Goal: Task Accomplishment & Management: Manage account settings

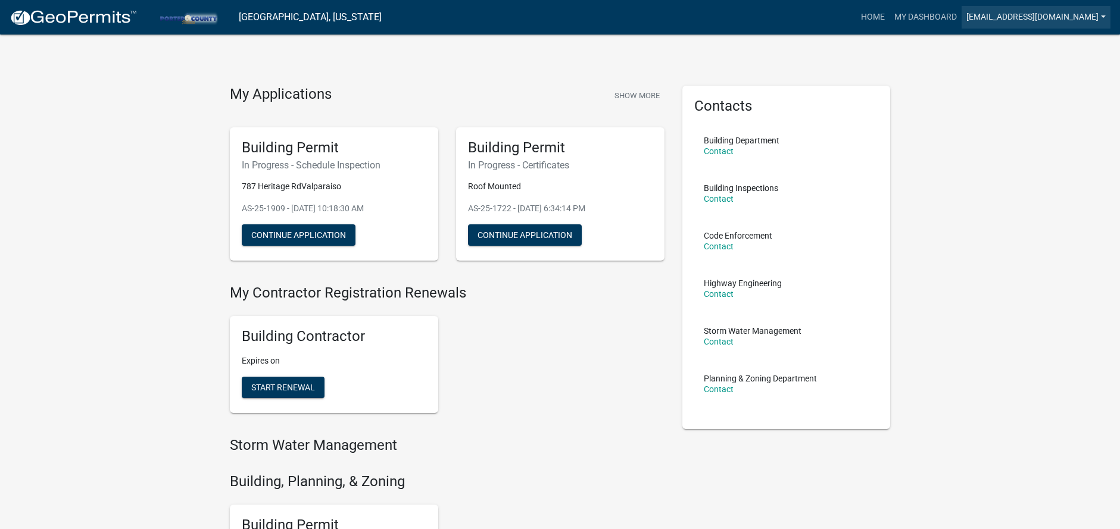
click at [970, 15] on link "[EMAIL_ADDRESS][DOMAIN_NAME]" at bounding box center [1035, 17] width 149 height 23
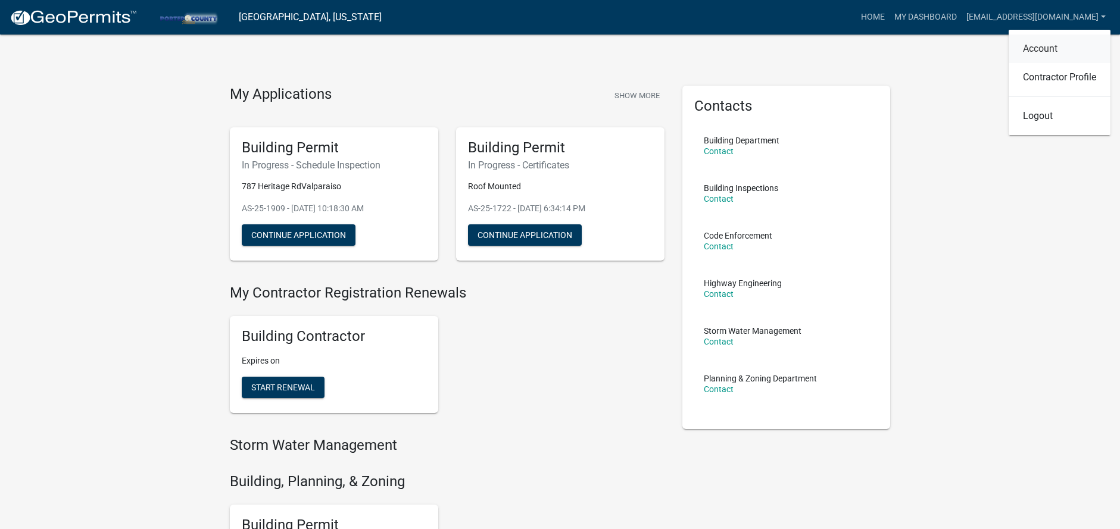
click at [1030, 45] on link "Account" at bounding box center [1059, 49] width 102 height 29
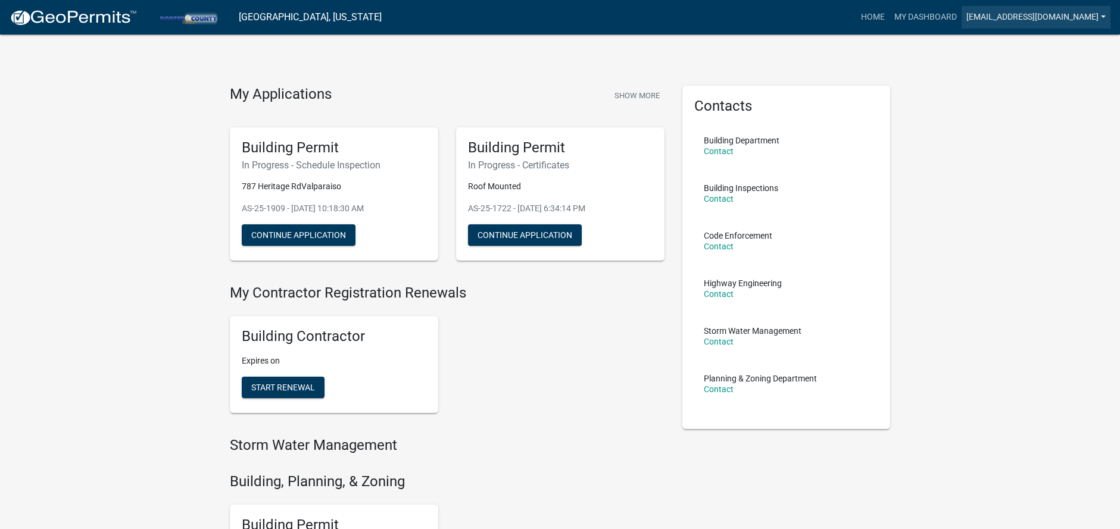
click at [998, 16] on link "[EMAIL_ADDRESS][DOMAIN_NAME]" at bounding box center [1035, 17] width 149 height 23
click at [983, 22] on link "[EMAIL_ADDRESS][DOMAIN_NAME]" at bounding box center [1035, 17] width 149 height 23
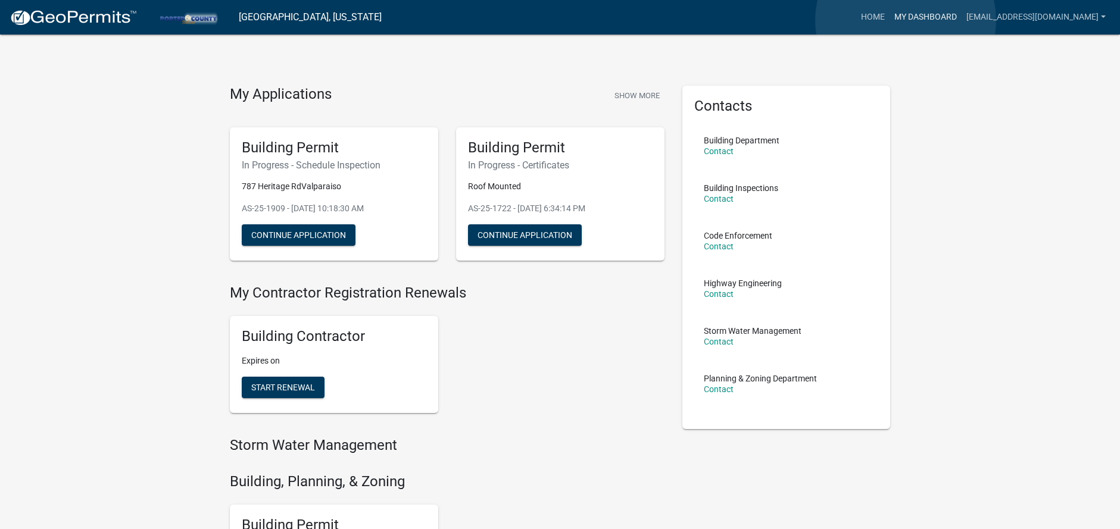
click at [905, 20] on link "My Dashboard" at bounding box center [925, 17] width 72 height 23
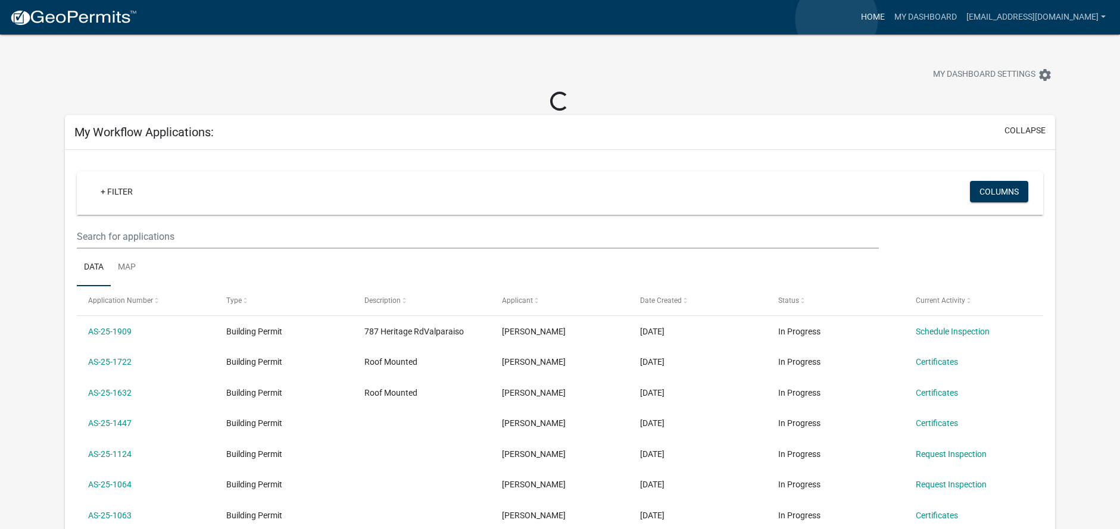
click at [856, 19] on link "Home" at bounding box center [872, 17] width 33 height 23
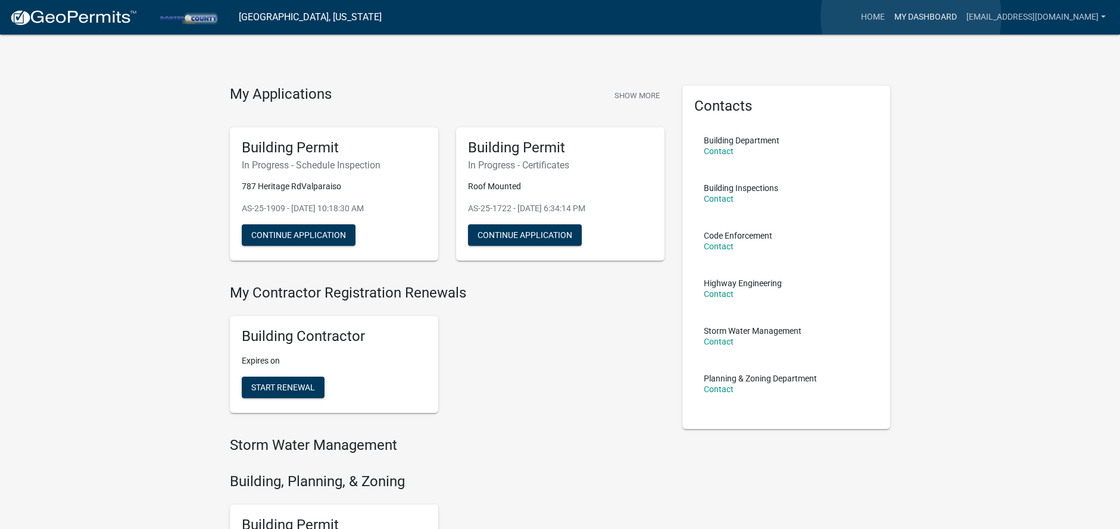
click at [911, 17] on link "My Dashboard" at bounding box center [925, 17] width 72 height 23
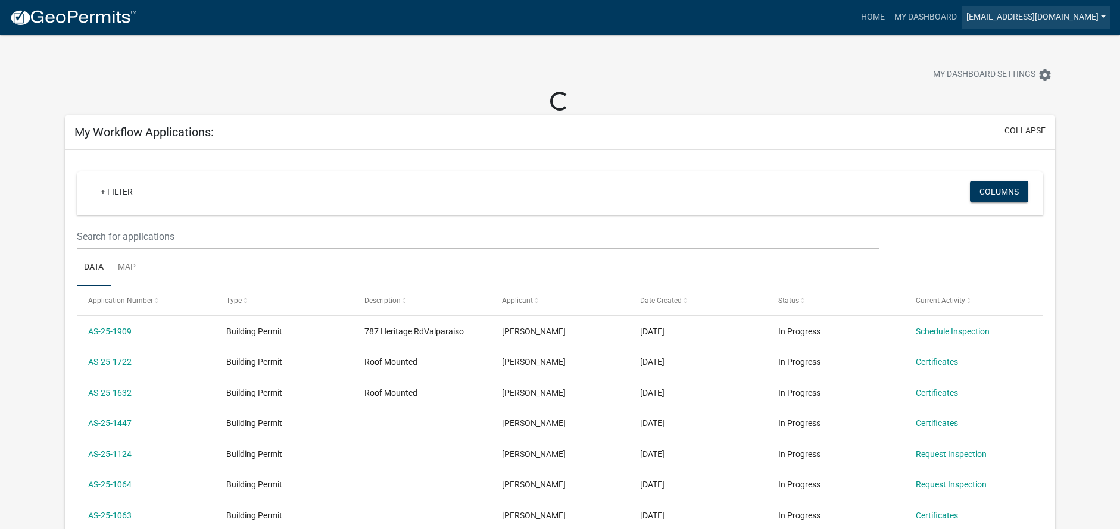
click at [976, 15] on link "[EMAIL_ADDRESS][DOMAIN_NAME]" at bounding box center [1035, 17] width 149 height 23
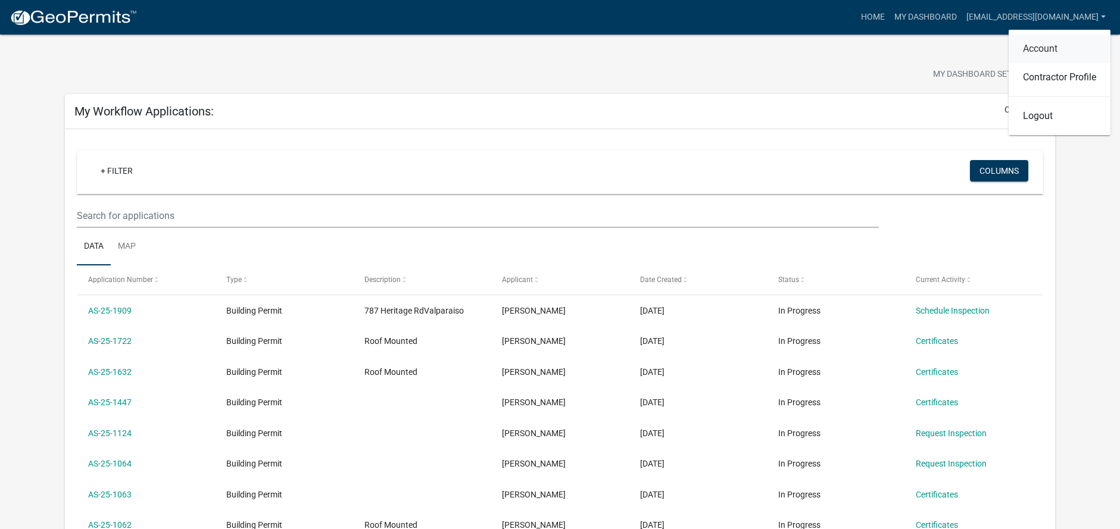
click at [1038, 51] on link "Account" at bounding box center [1059, 49] width 102 height 29
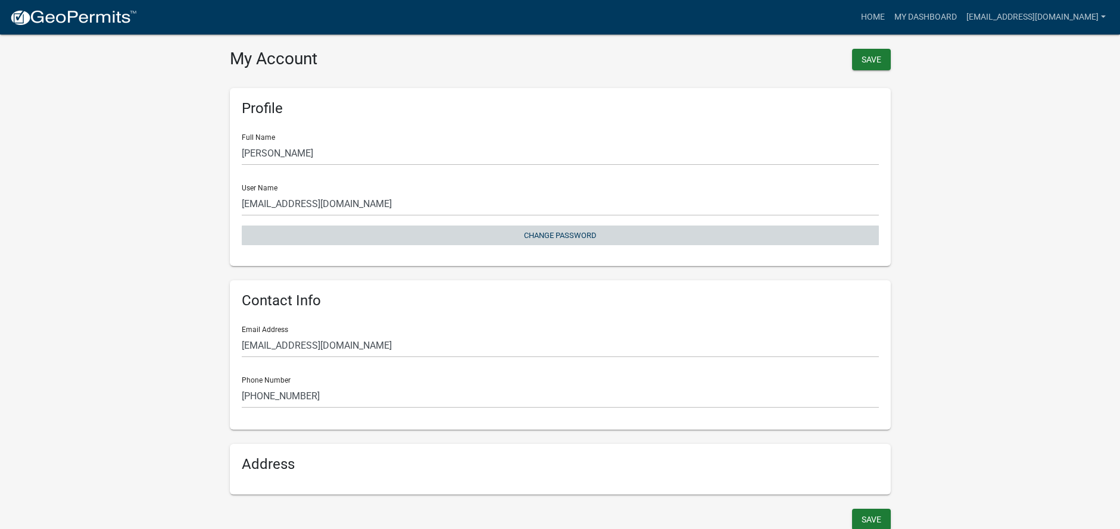
click at [561, 238] on button "Change Password" at bounding box center [560, 236] width 637 height 20
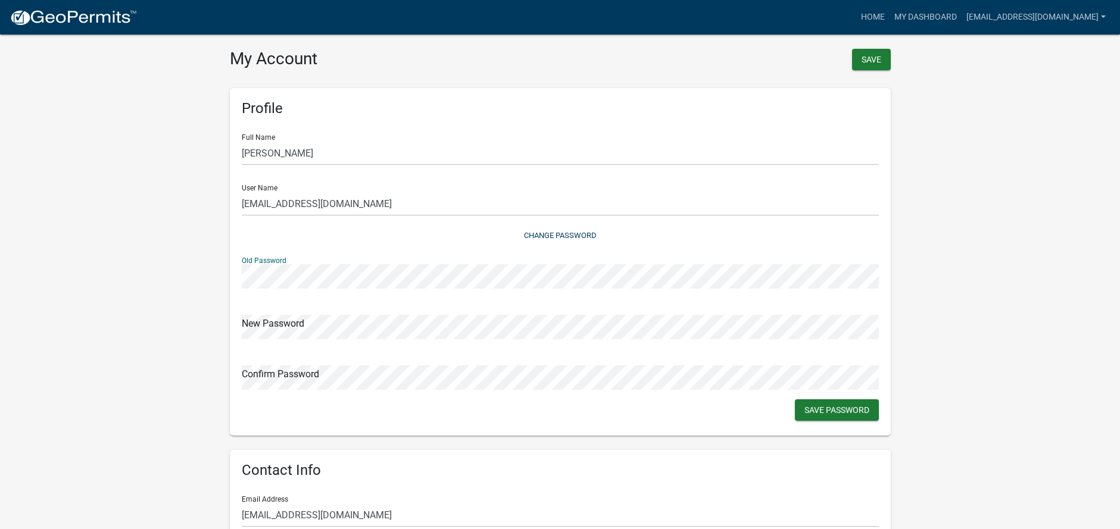
click at [351, 251] on div "Old Password" at bounding box center [560, 268] width 637 height 41
click at [546, 363] on div "Confirm Password" at bounding box center [560, 369] width 637 height 41
click at [852, 415] on button "Save Password" at bounding box center [837, 409] width 84 height 21
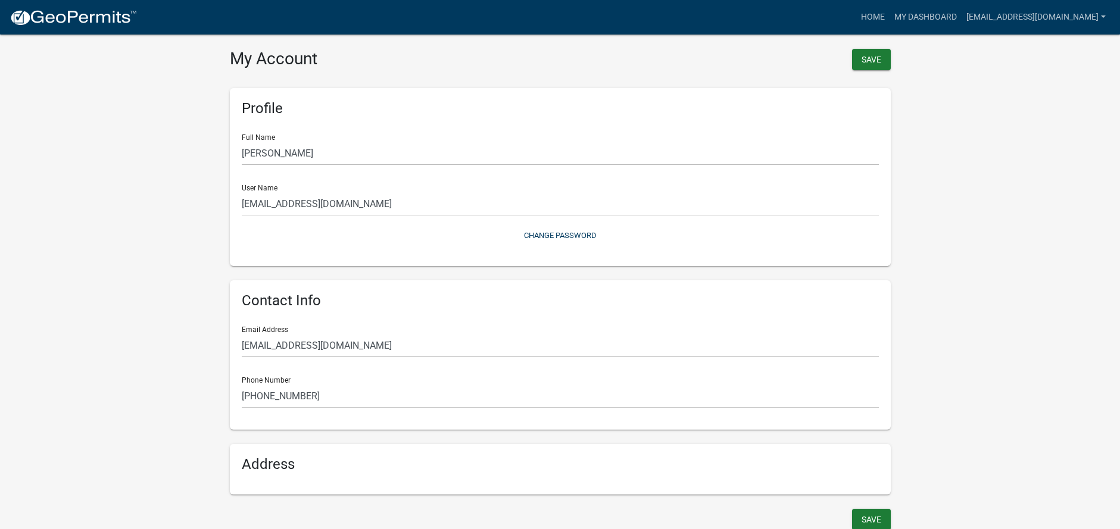
click at [941, 305] on wm-user-profile-view "more_horiz Home My Dashboard PermitsIN@universalsolardirect.com Account Contrac…" at bounding box center [560, 273] width 1120 height 519
click at [1103, 14] on link "[EMAIL_ADDRESS][DOMAIN_NAME]" at bounding box center [1035, 17] width 149 height 23
click at [1051, 107] on link "Logout" at bounding box center [1059, 116] width 102 height 29
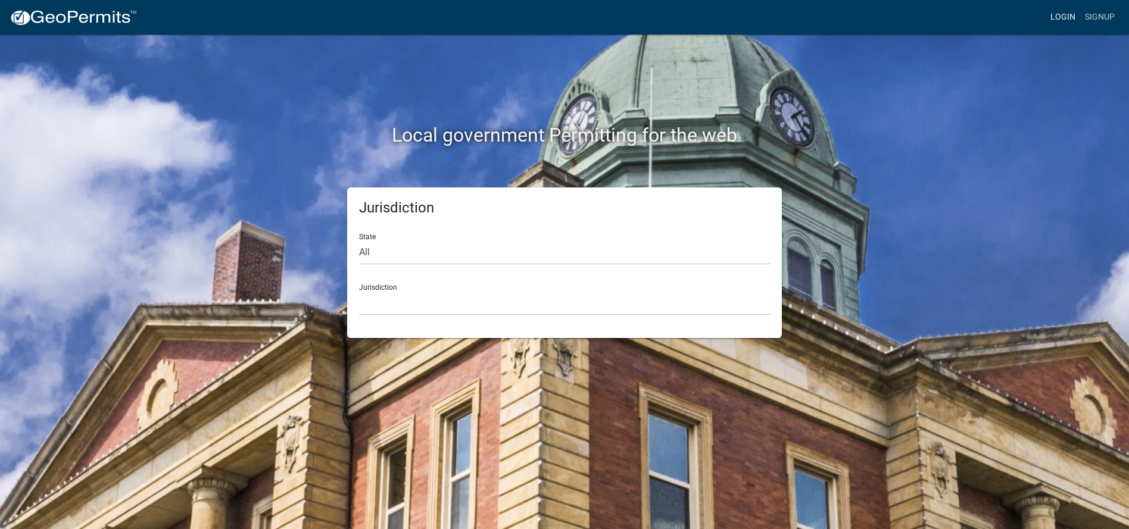
click at [1060, 16] on link "Login" at bounding box center [1062, 17] width 35 height 23
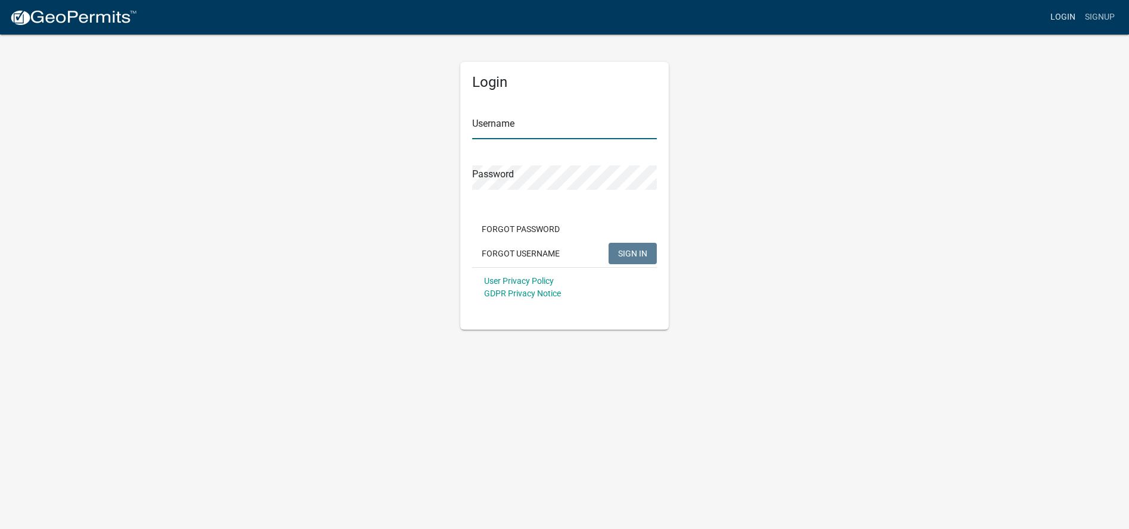
type input "[EMAIL_ADDRESS][DOMAIN_NAME]"
click at [429, 202] on div "Login Username PermitsIN@universalsolardirect.com Password Forgot Password Forg…" at bounding box center [564, 181] width 679 height 296
click at [476, 207] on form "Username PermitsIN@universalsolardirect.com Password Forgot Password Forgot Use…" at bounding box center [564, 202] width 185 height 209
click at [623, 253] on span "SIGN IN" at bounding box center [632, 253] width 29 height 10
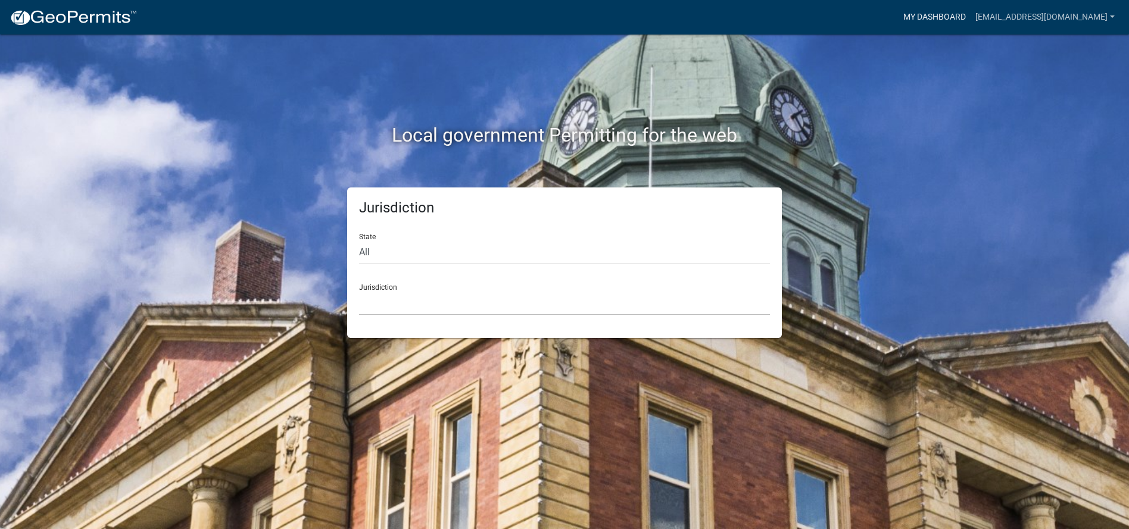
click at [907, 17] on link "My Dashboard" at bounding box center [934, 17] width 72 height 23
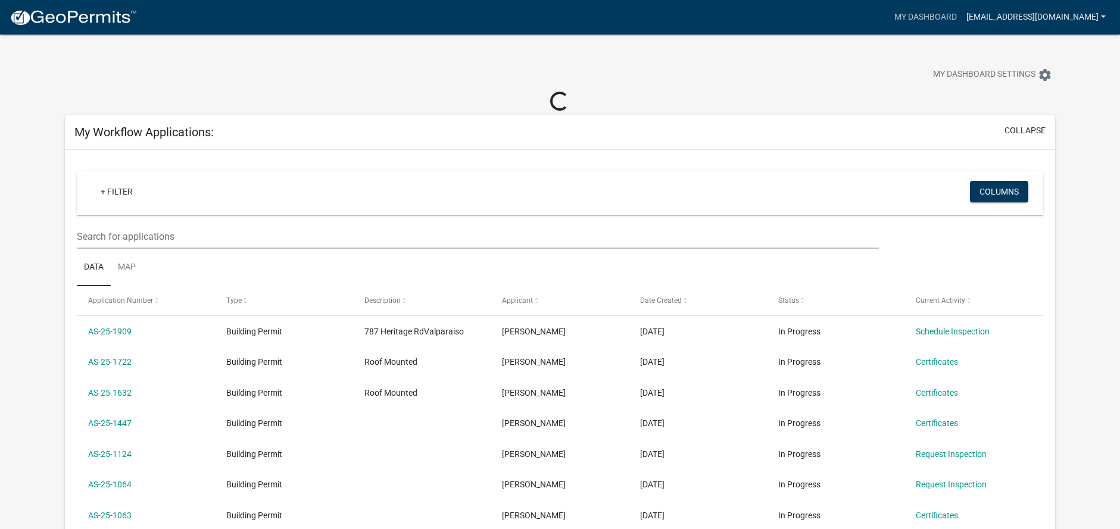
click at [1017, 13] on link "[EMAIL_ADDRESS][DOMAIN_NAME]" at bounding box center [1035, 17] width 149 height 23
click at [1043, 120] on link "Logout" at bounding box center [1059, 116] width 102 height 29
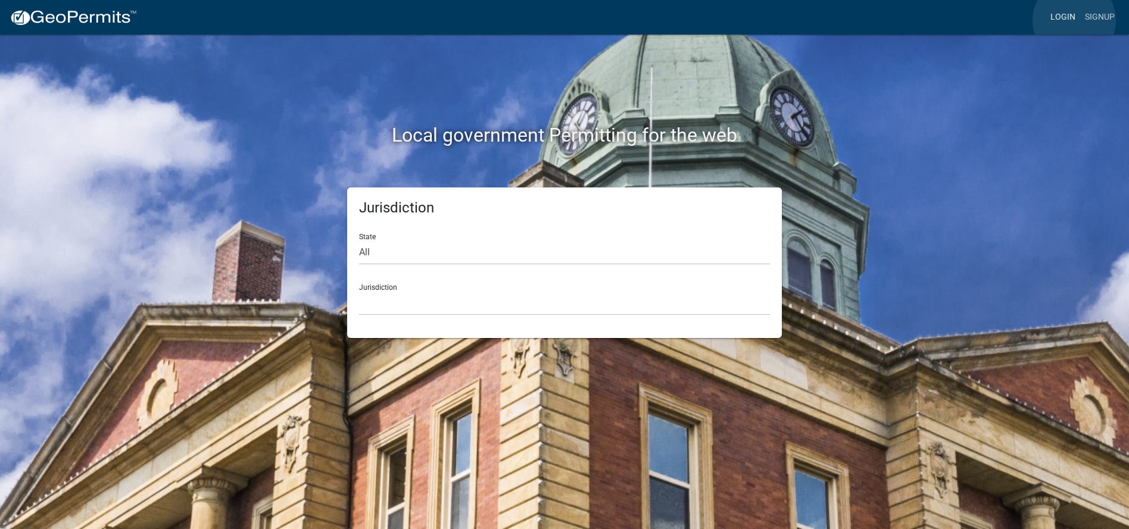
click at [1073, 20] on link "Login" at bounding box center [1062, 17] width 35 height 23
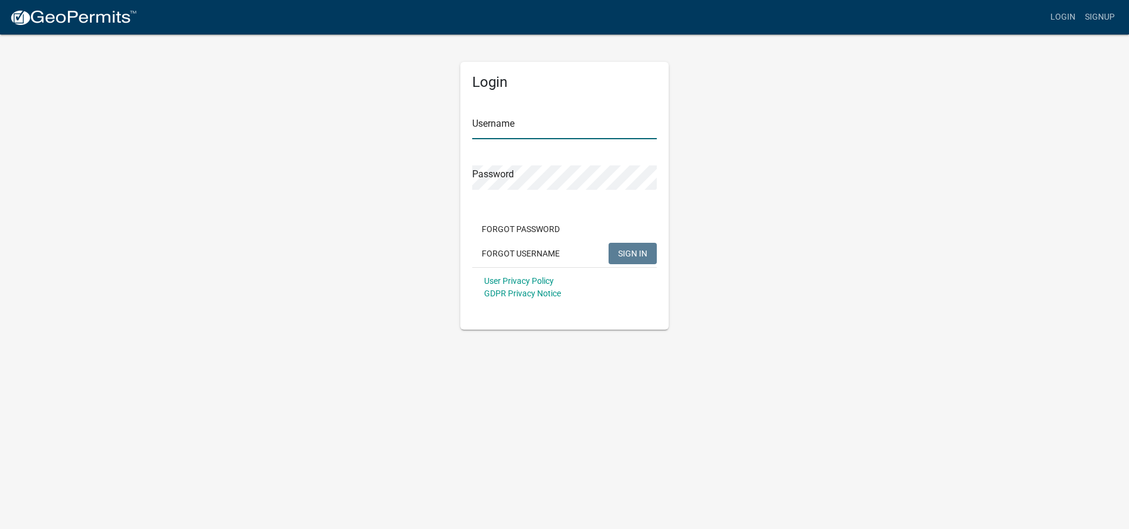
type input "[EMAIL_ADDRESS][DOMAIN_NAME]"
click at [625, 258] on span "SIGN IN" at bounding box center [632, 253] width 29 height 10
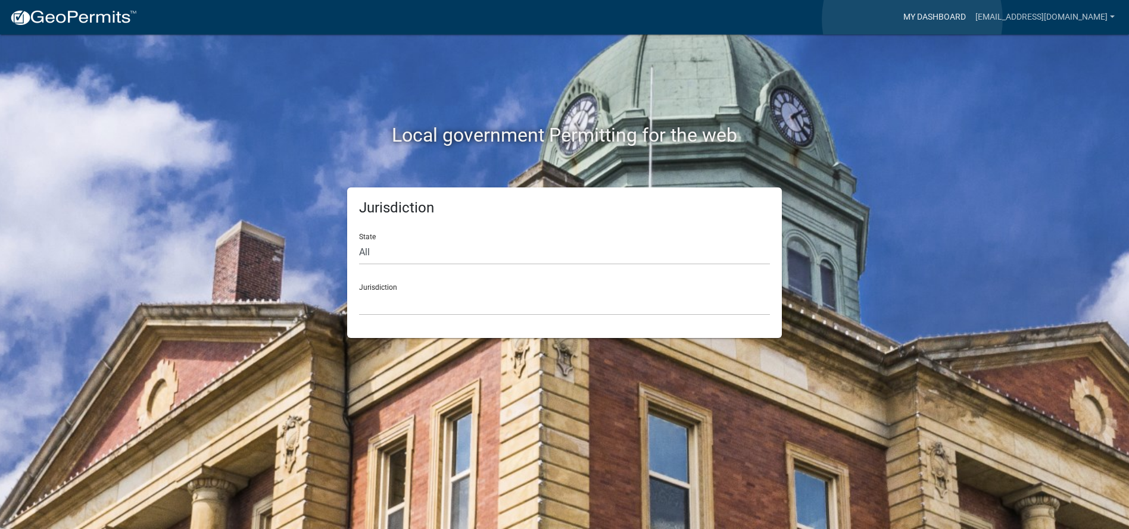
click at [912, 19] on link "My Dashboard" at bounding box center [934, 17] width 72 height 23
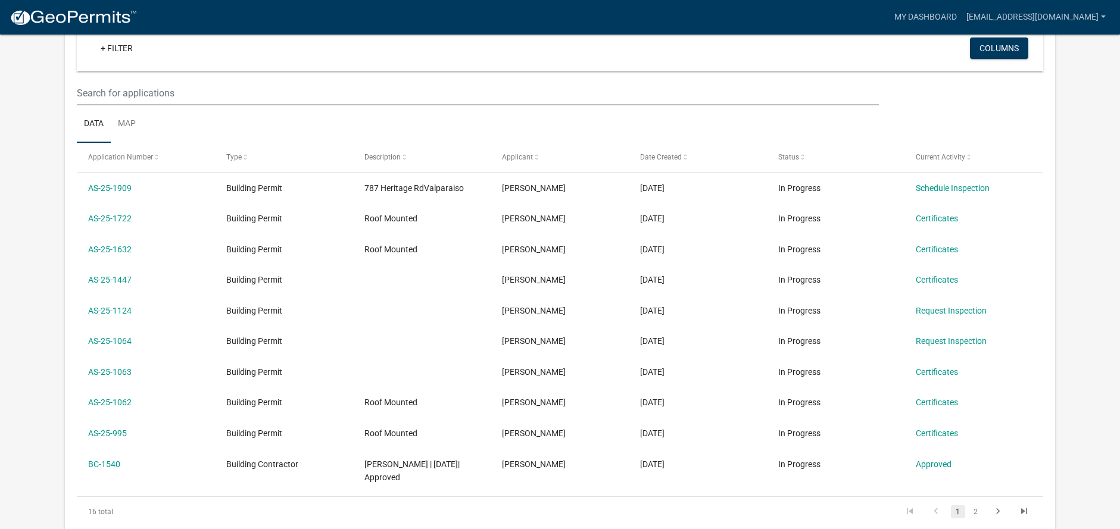
scroll to position [179, 0]
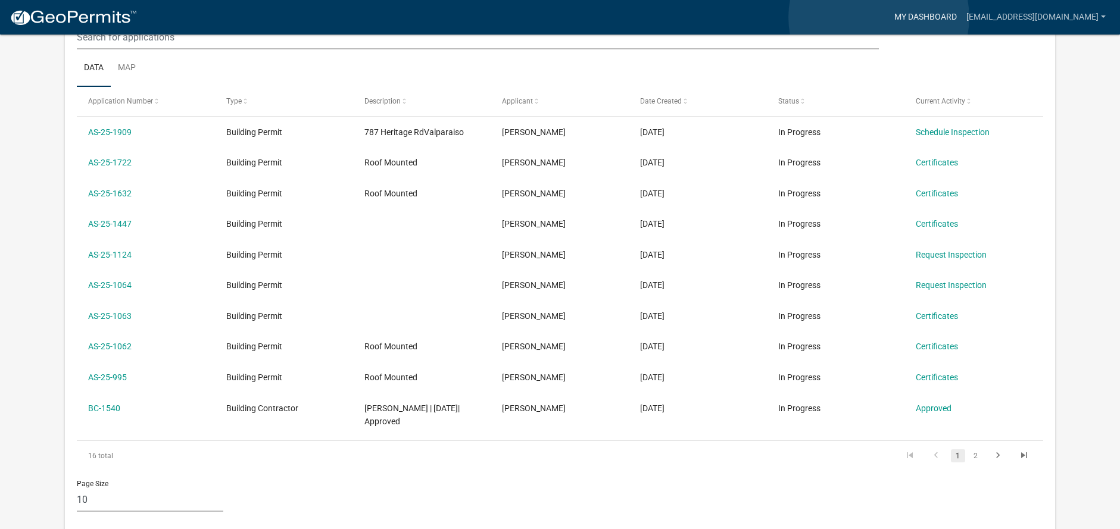
click at [889, 17] on link "My Dashboard" at bounding box center [925, 17] width 72 height 23
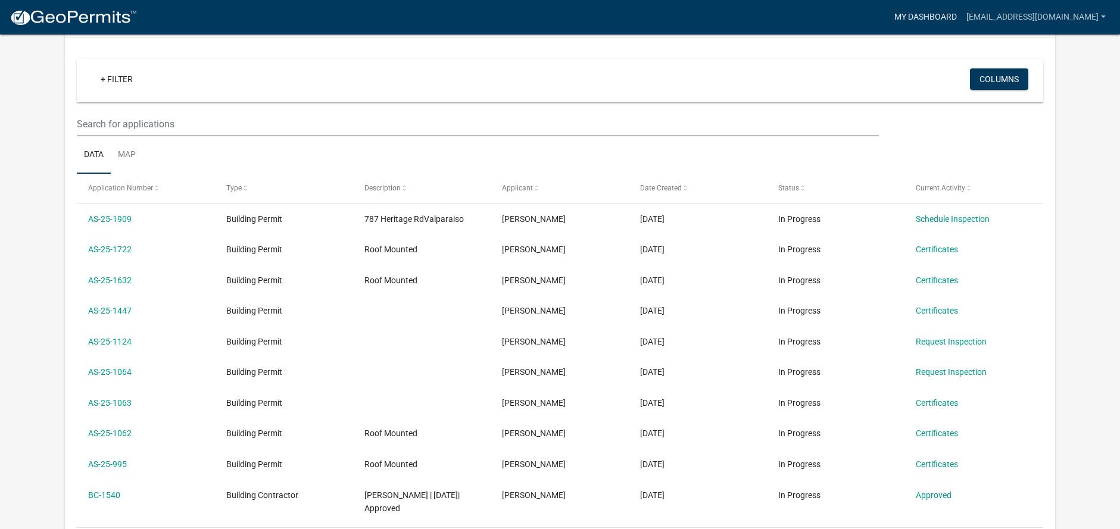
scroll to position [0, 0]
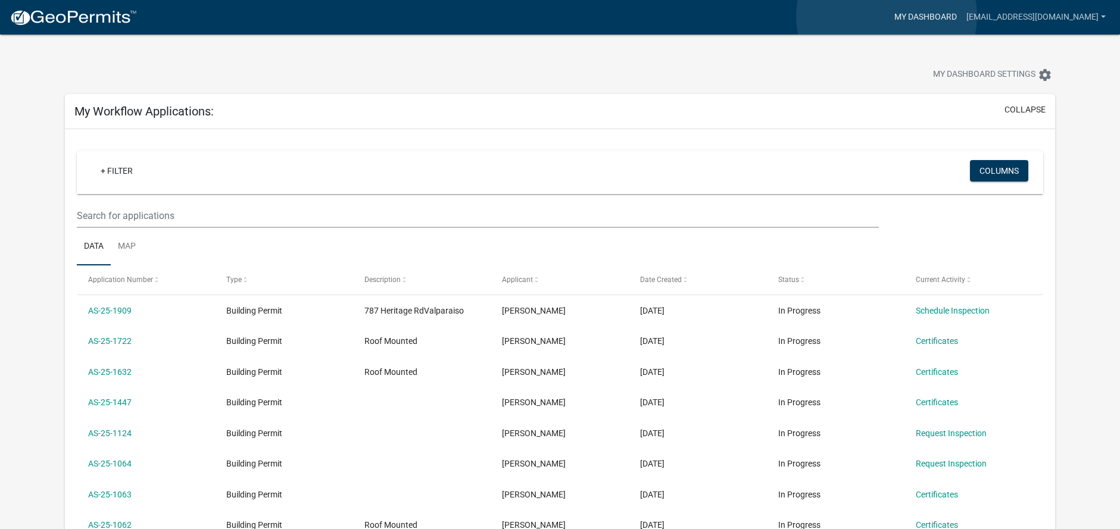
click at [889, 16] on link "My Dashboard" at bounding box center [925, 17] width 72 height 23
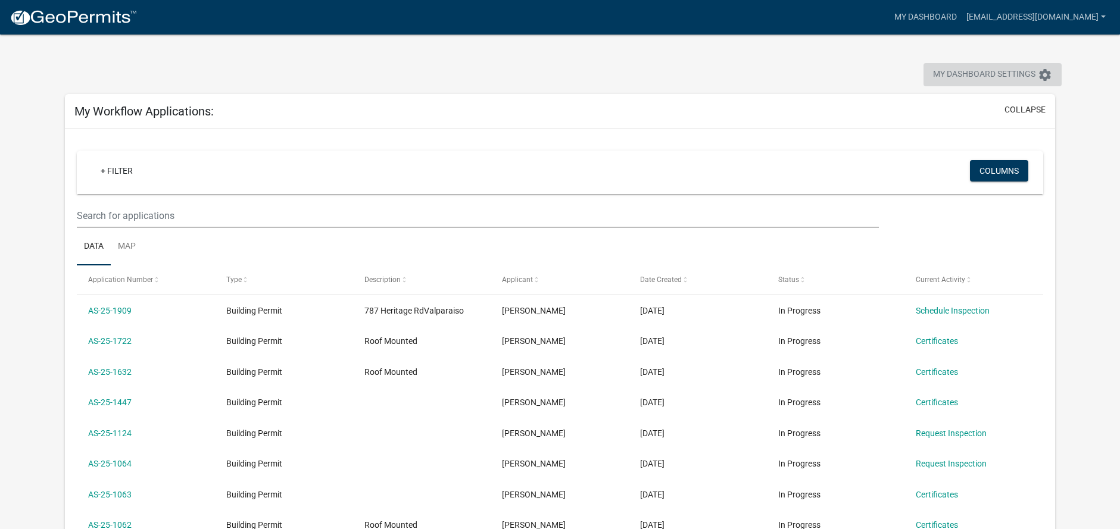
click at [942, 78] on span "My Dashboard Settings" at bounding box center [984, 75] width 102 height 14
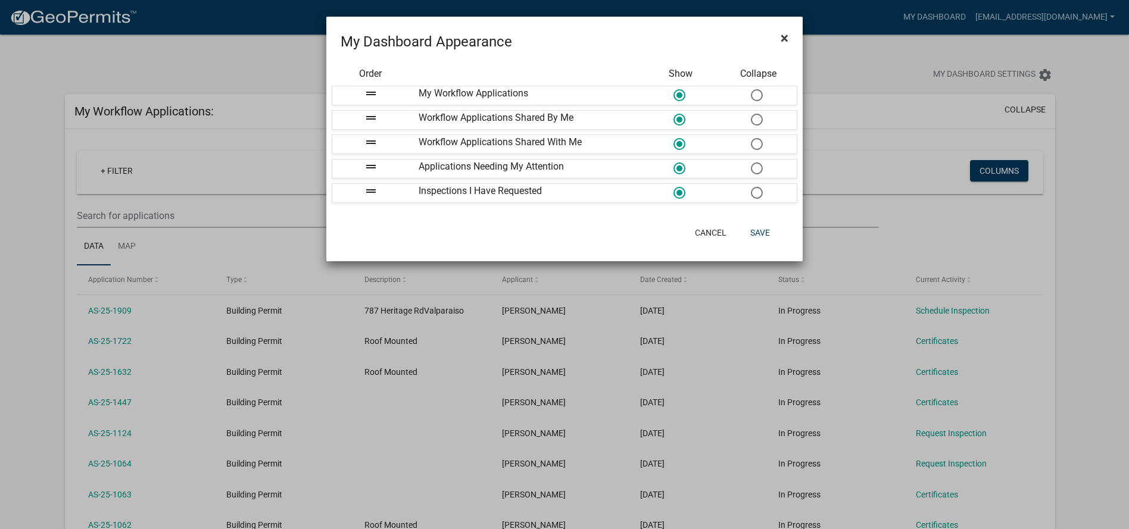
drag, startPoint x: 779, startPoint y: 35, endPoint x: 787, endPoint y: 36, distance: 7.8
click at [779, 35] on button "×" at bounding box center [784, 37] width 27 height 33
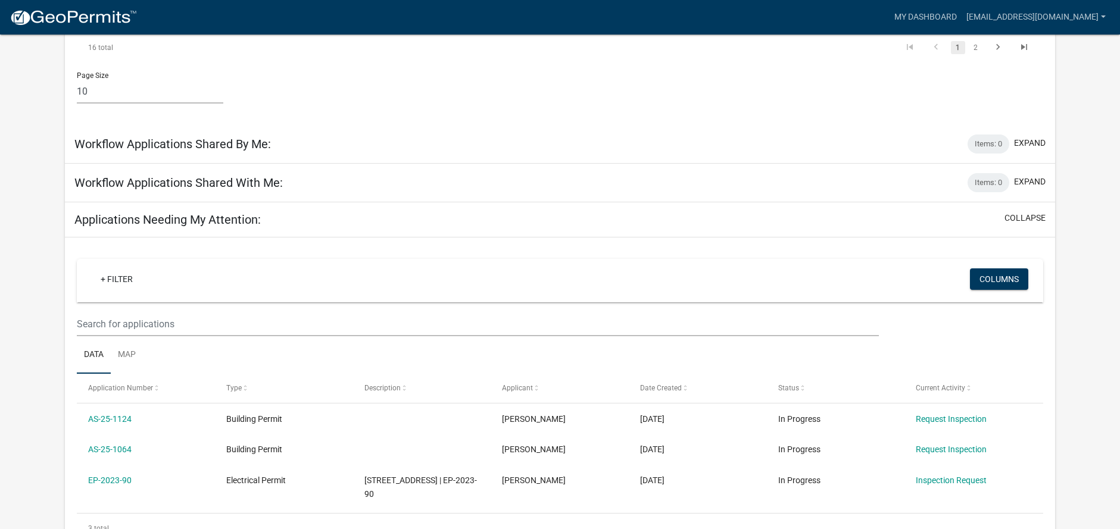
scroll to position [349, 0]
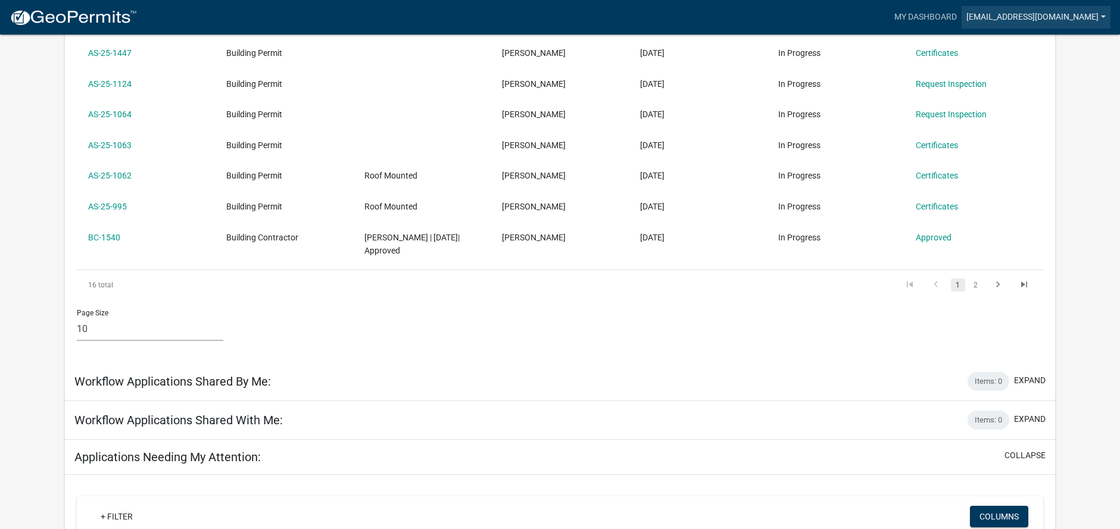
click at [963, 12] on link "[EMAIL_ADDRESS][DOMAIN_NAME]" at bounding box center [1035, 17] width 149 height 23
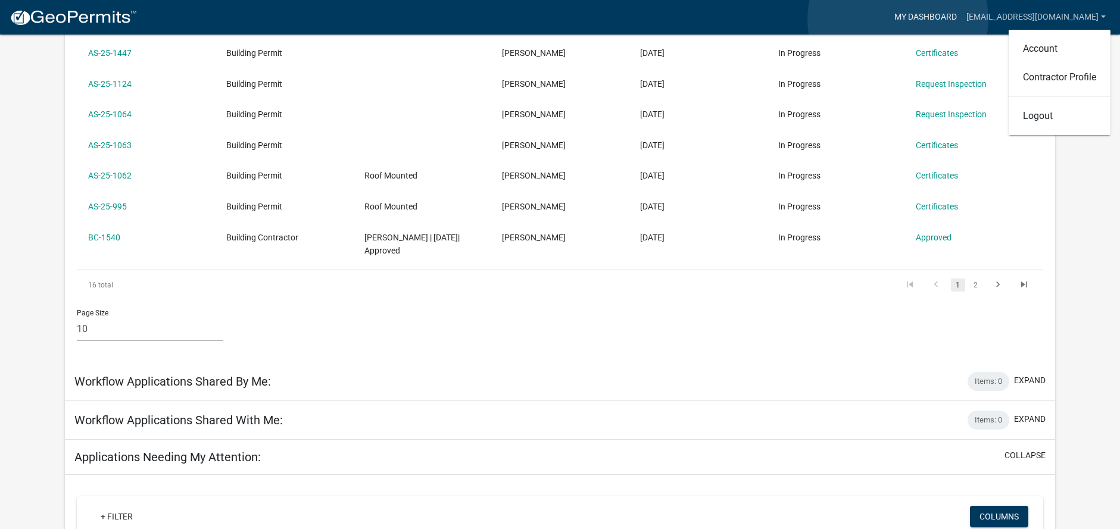
click at [898, 19] on link "My Dashboard" at bounding box center [925, 17] width 72 height 23
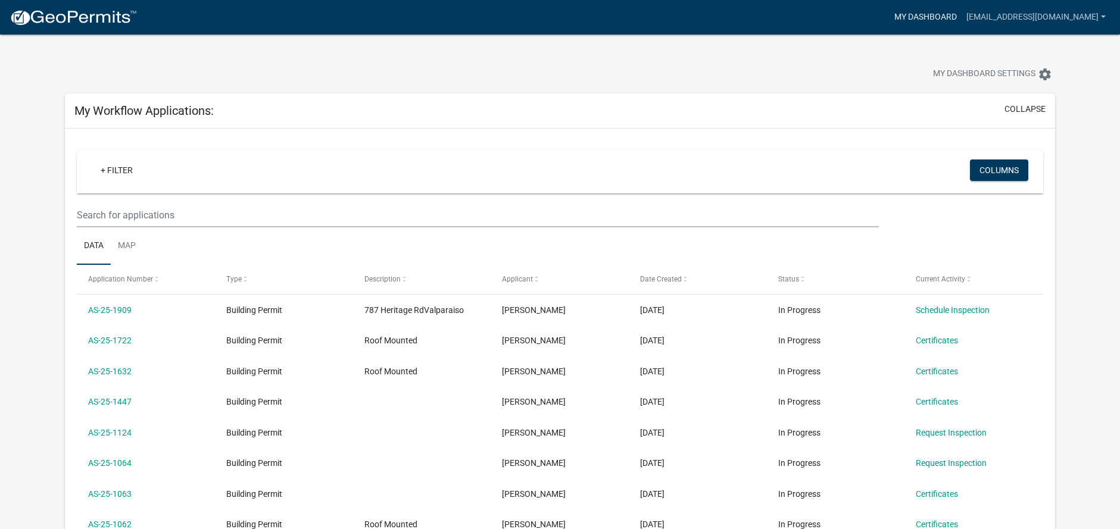
scroll to position [0, 0]
click at [983, 69] on span "My Dashboard Settings" at bounding box center [984, 75] width 102 height 14
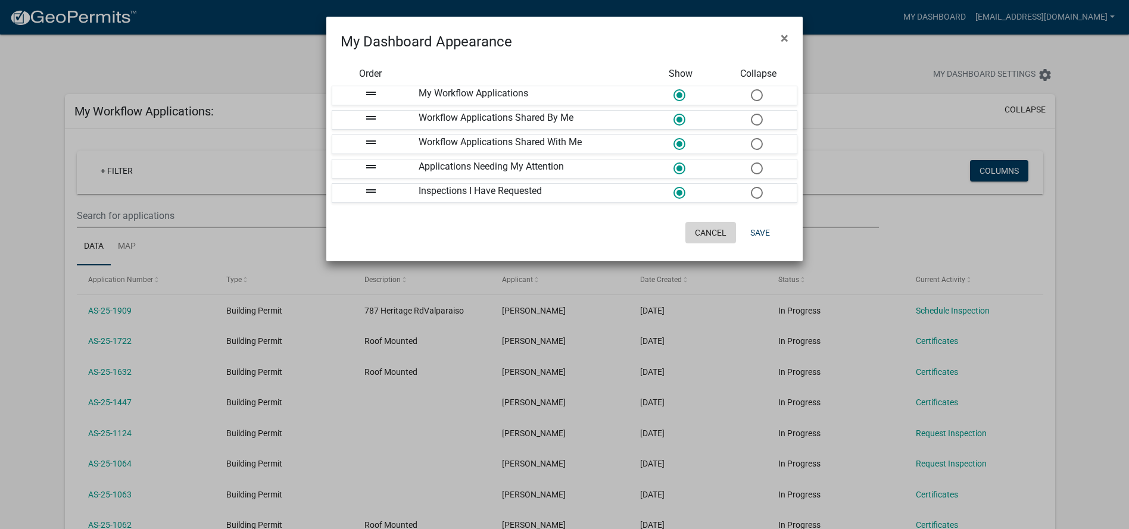
click at [710, 234] on button "Cancel" at bounding box center [710, 232] width 51 height 21
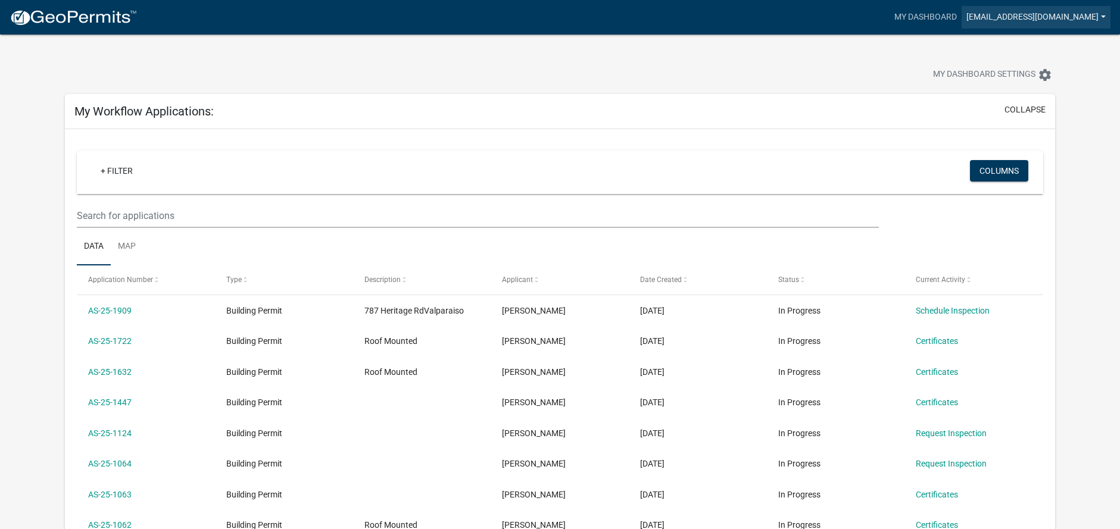
click at [971, 16] on link "[EMAIL_ADDRESS][DOMAIN_NAME]" at bounding box center [1035, 17] width 149 height 23
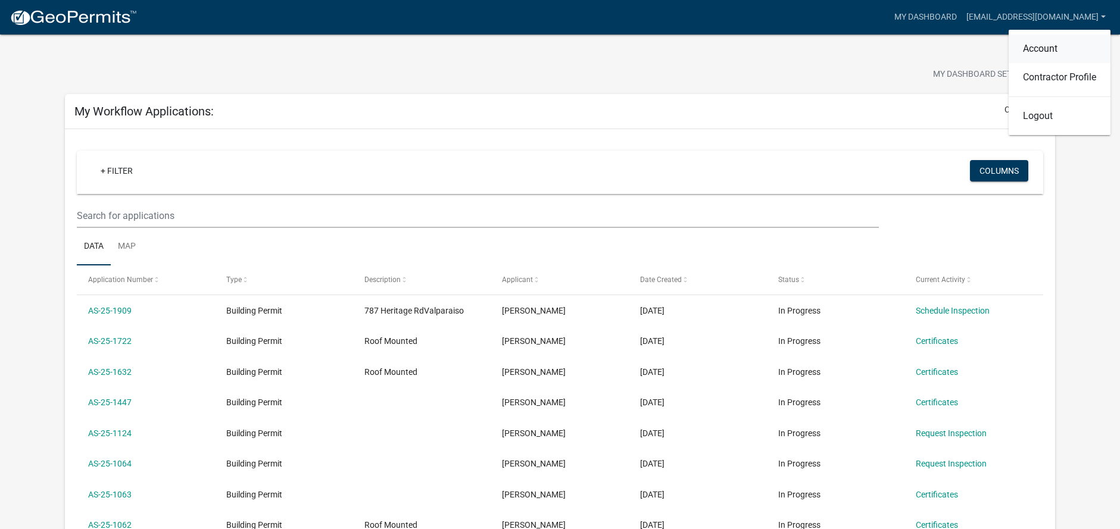
click at [1033, 45] on link "Account" at bounding box center [1059, 49] width 102 height 29
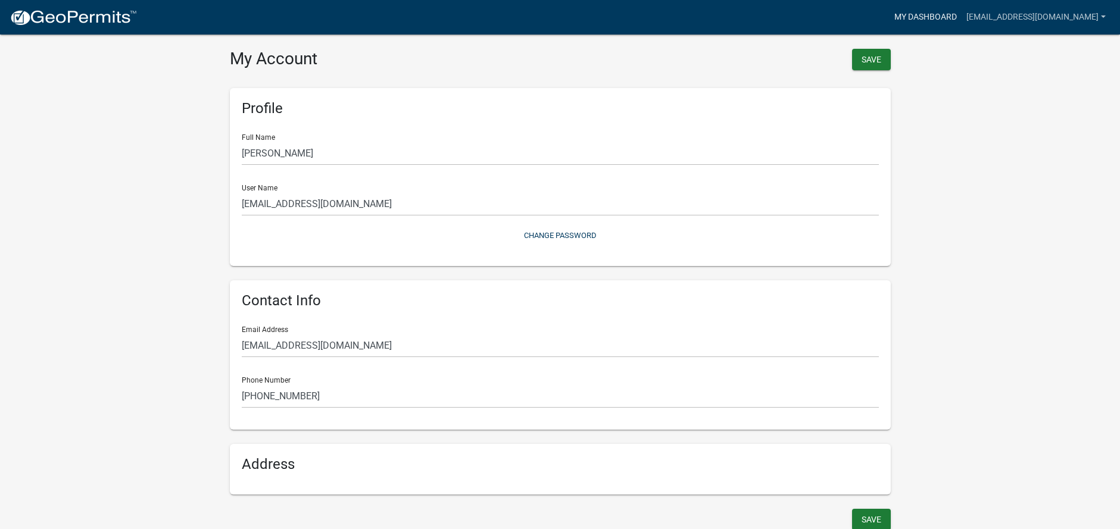
click at [902, 18] on link "My Dashboard" at bounding box center [925, 17] width 72 height 23
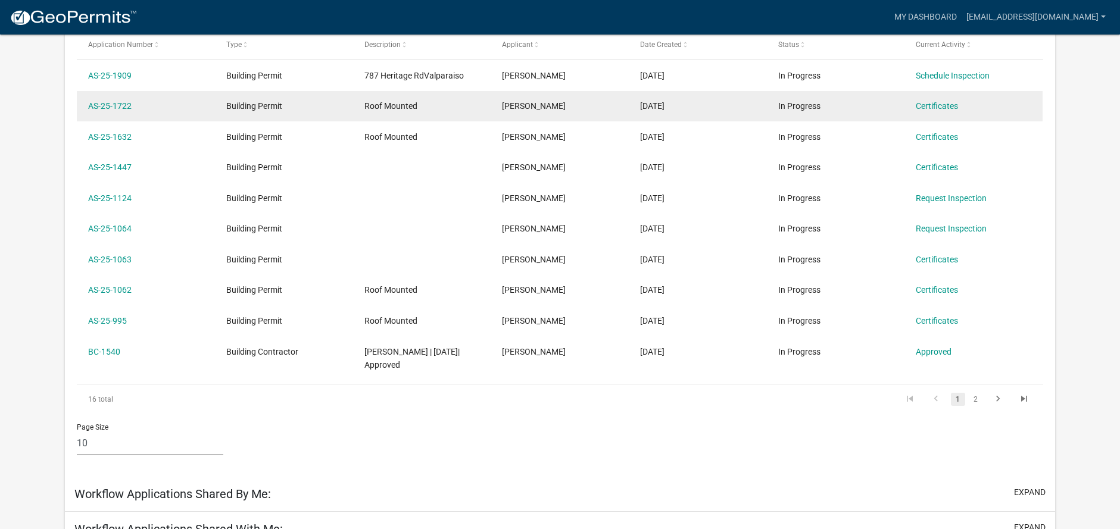
scroll to position [105, 0]
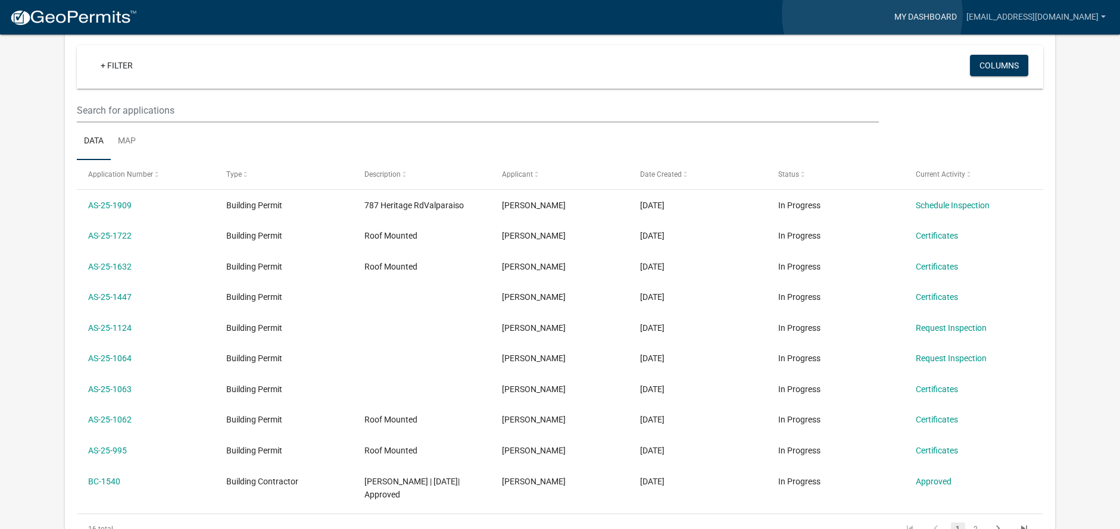
click at [889, 14] on link "My Dashboard" at bounding box center [925, 17] width 72 height 23
click at [889, 17] on link "My Dashboard" at bounding box center [925, 17] width 72 height 23
click at [897, 17] on link "My Dashboard" at bounding box center [925, 17] width 72 height 23
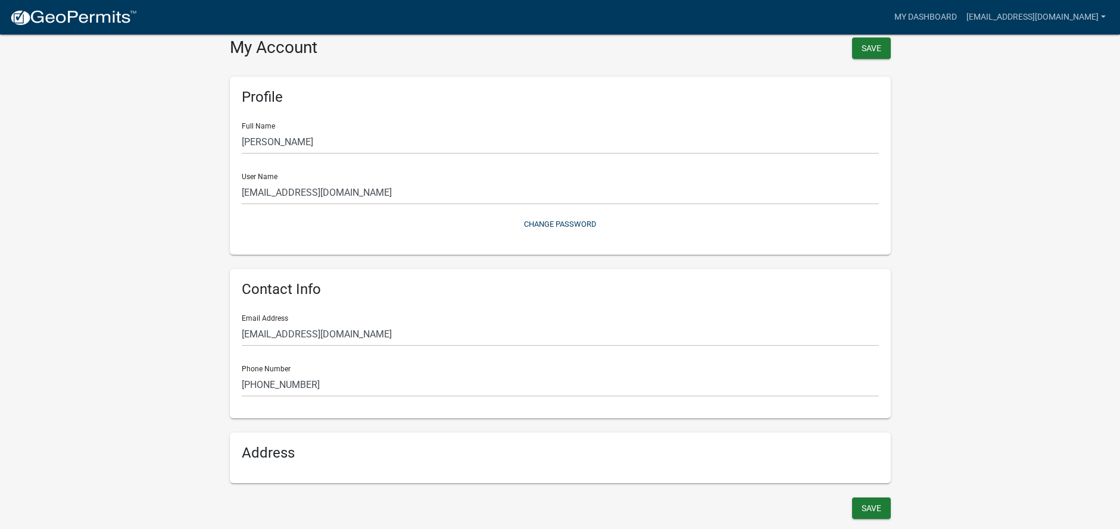
scroll to position [14, 0]
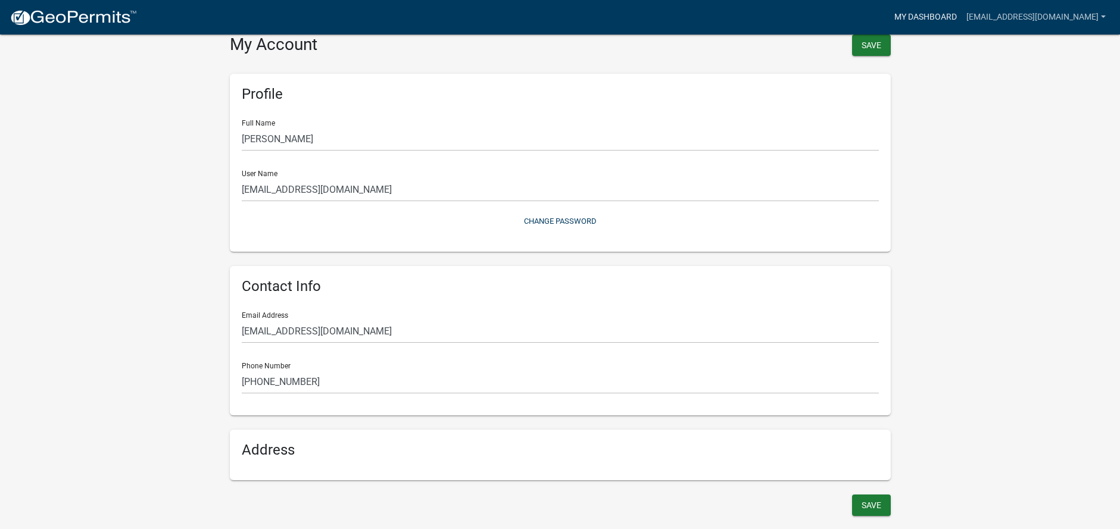
click at [889, 21] on link "My Dashboard" at bounding box center [925, 17] width 72 height 23
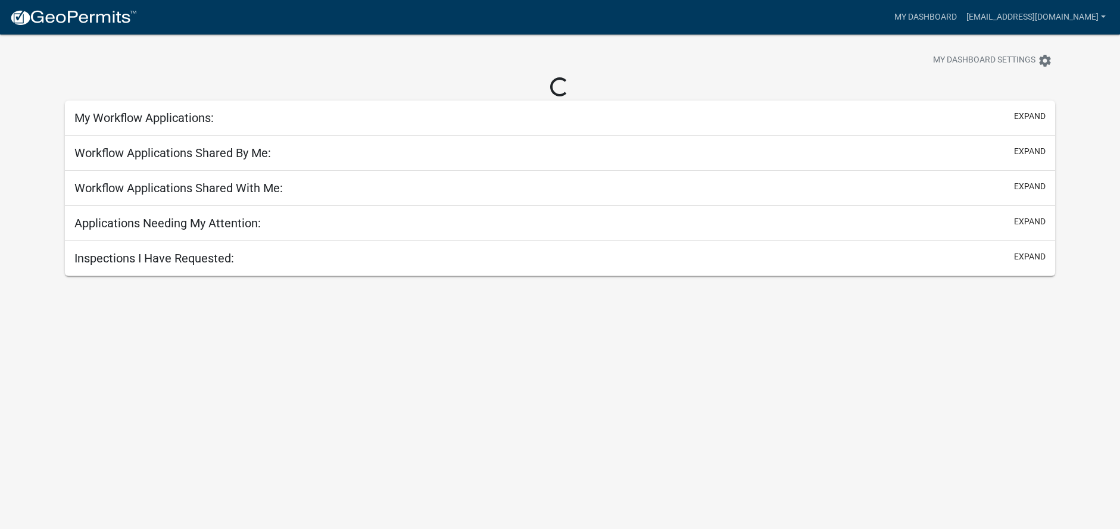
scroll to position [35, 0]
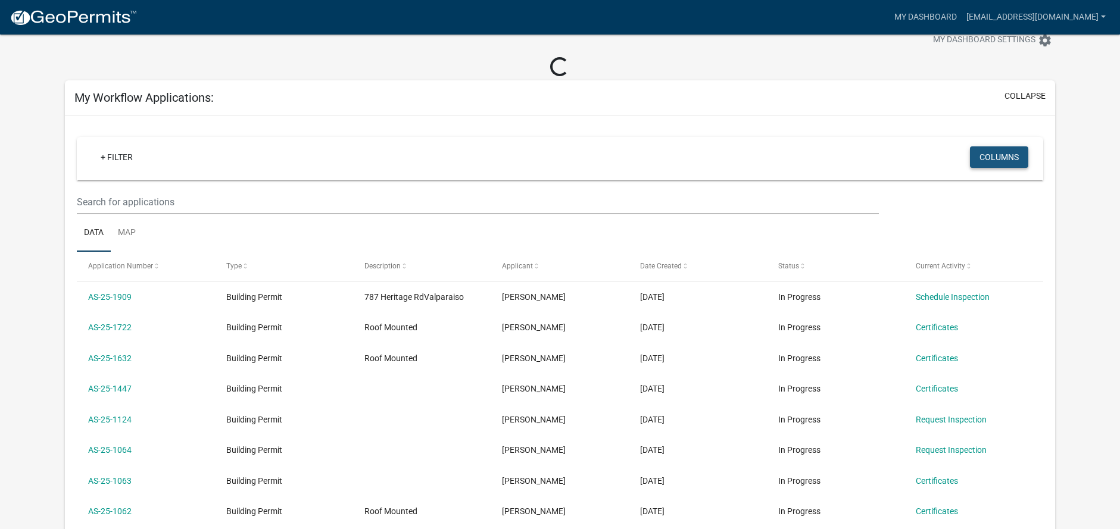
click at [1006, 152] on button "Columns" at bounding box center [999, 156] width 58 height 21
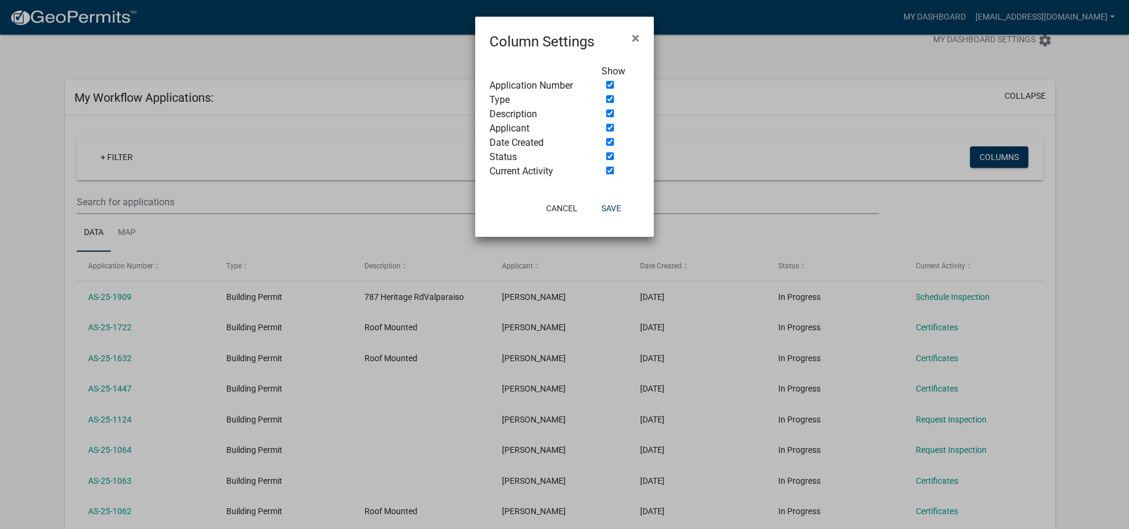
drag, startPoint x: 925, startPoint y: 120, endPoint x: 895, endPoint y: 113, distance: 30.8
click at [917, 118] on ngb-modal-window "Column Settings × Show Application Number Type Description Applicant Date Creat…" at bounding box center [564, 264] width 1129 height 529
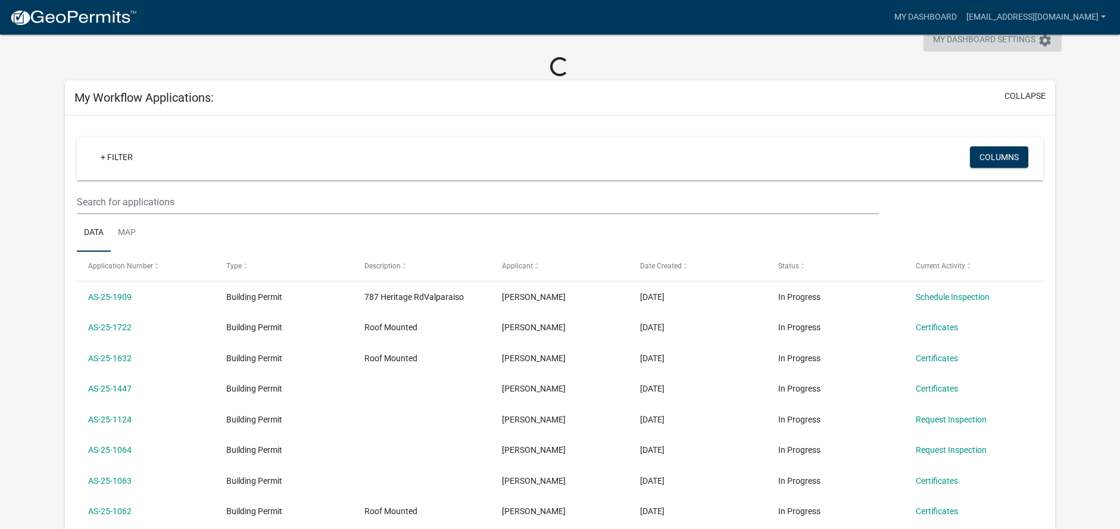
click at [942, 38] on span "My Dashboard Settings" at bounding box center [984, 40] width 102 height 14
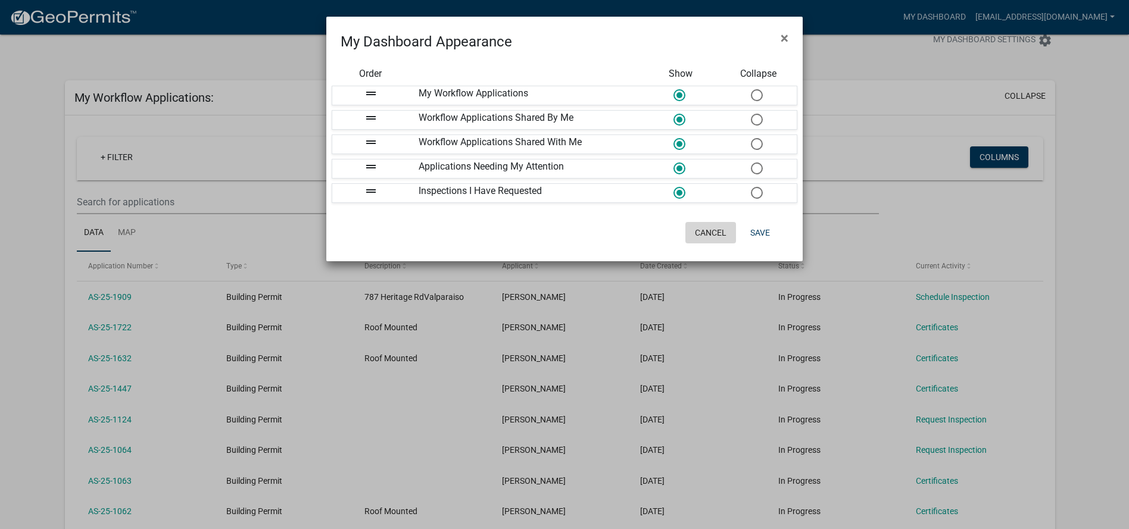
click at [712, 232] on button "Cancel" at bounding box center [710, 232] width 51 height 21
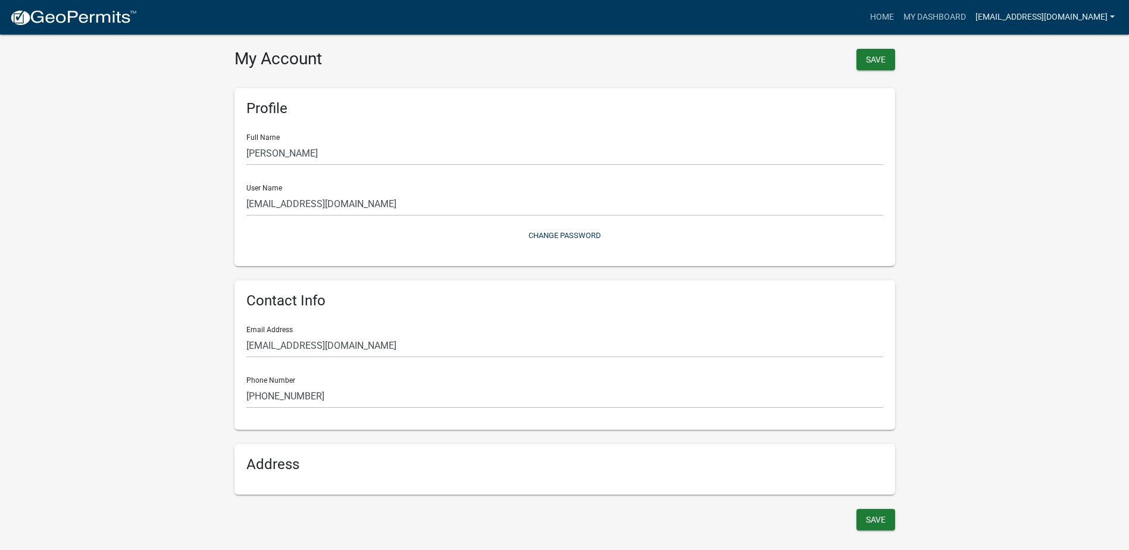
click at [1113, 15] on link "[EMAIL_ADDRESS][DOMAIN_NAME]" at bounding box center [1045, 17] width 149 height 23
click at [1068, 72] on link "Contractor Profile" at bounding box center [1069, 77] width 102 height 29
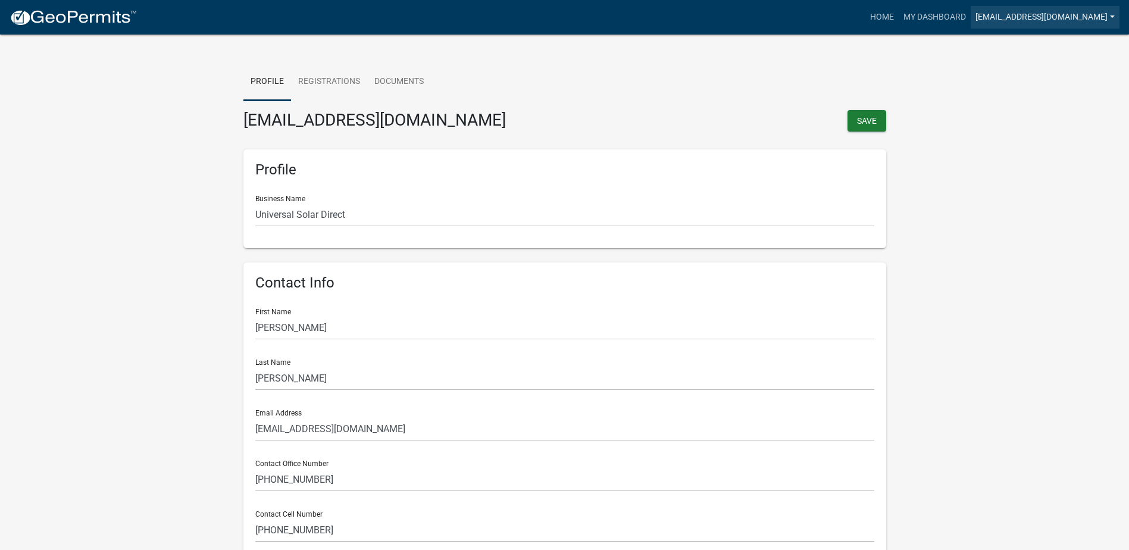
click at [1114, 14] on link "[EMAIL_ADDRESS][DOMAIN_NAME]" at bounding box center [1045, 17] width 149 height 23
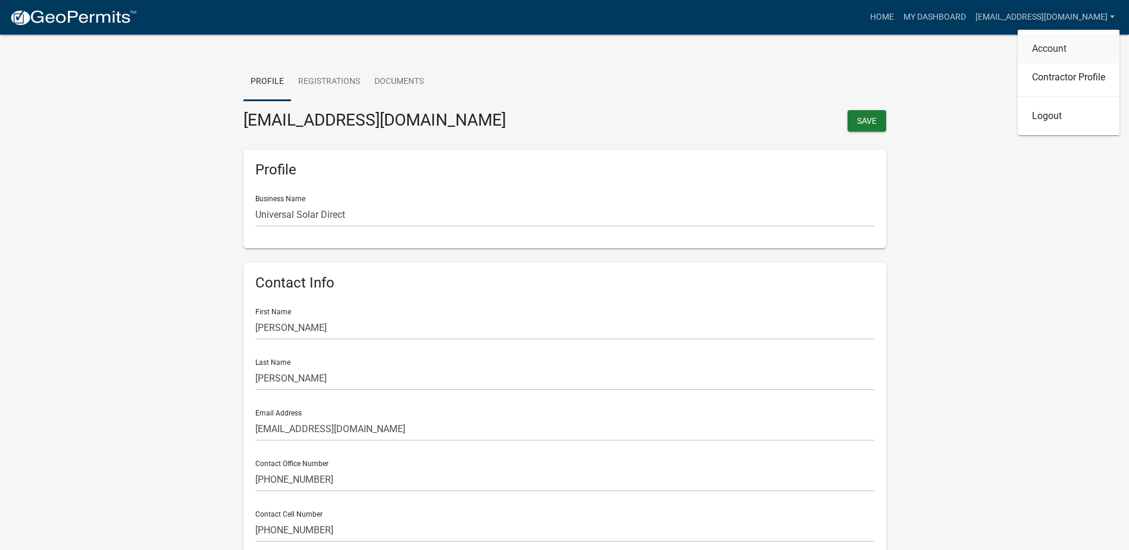
click at [1073, 49] on link "Account" at bounding box center [1069, 49] width 102 height 29
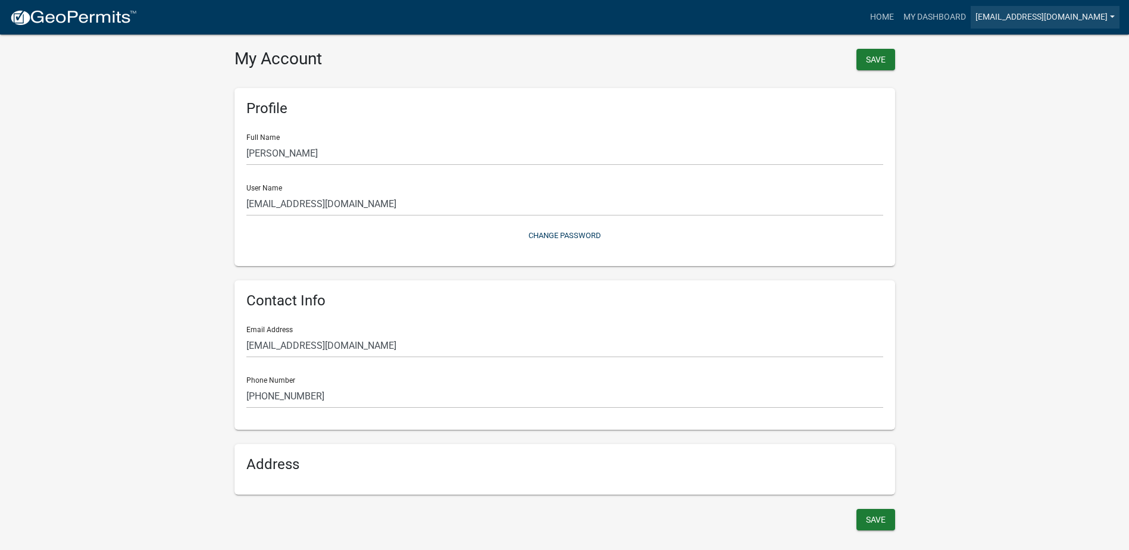
click at [1111, 18] on link "[EMAIL_ADDRESS][DOMAIN_NAME]" at bounding box center [1045, 17] width 149 height 23
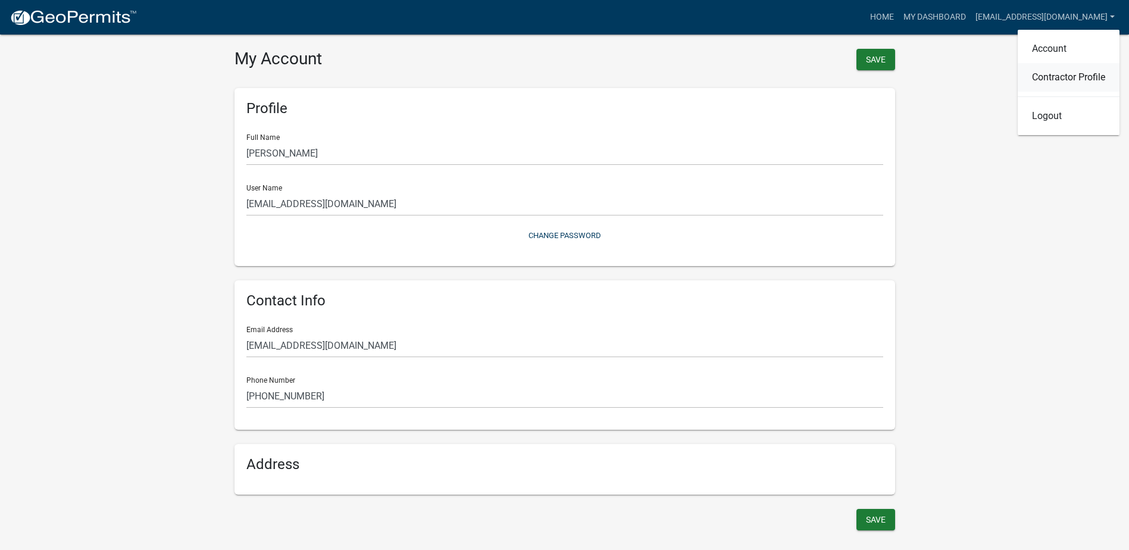
click at [1070, 74] on link "Contractor Profile" at bounding box center [1069, 77] width 102 height 29
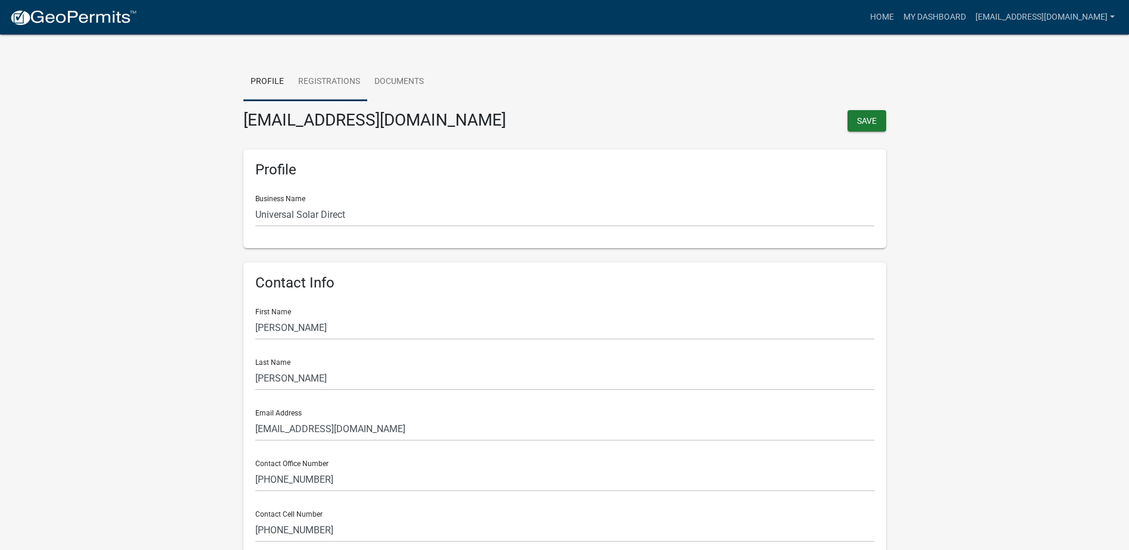
click at [332, 75] on link "Registrations" at bounding box center [329, 82] width 76 height 38
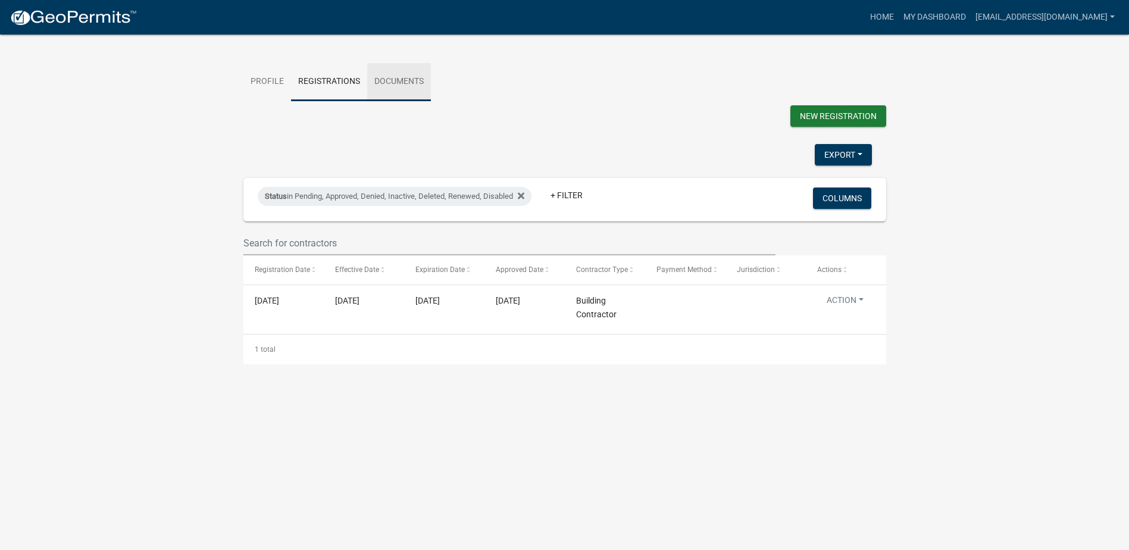
click at [392, 83] on link "Documents" at bounding box center [399, 82] width 64 height 38
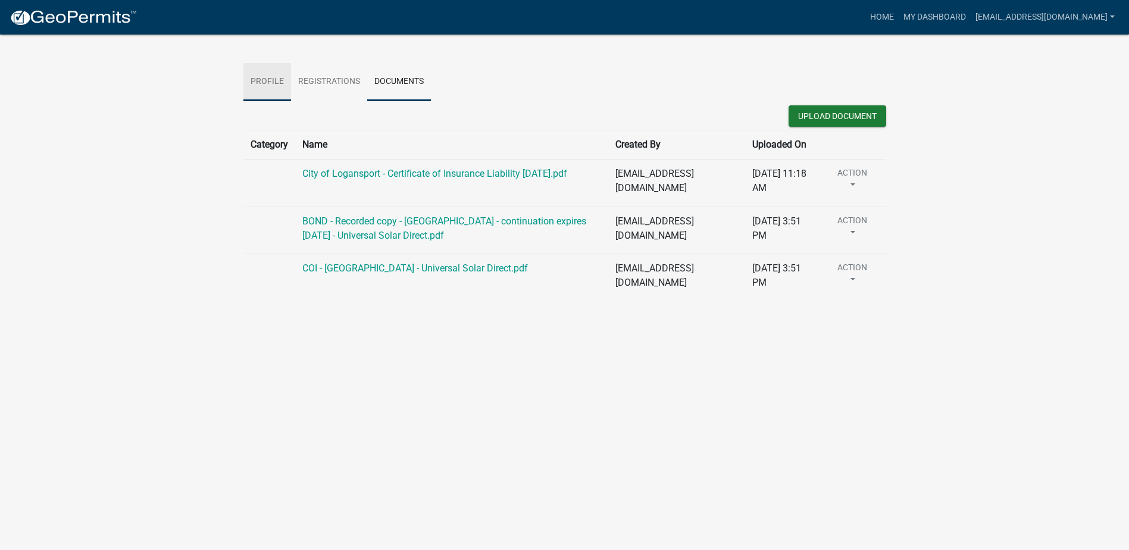
click at [270, 86] on link "Profile" at bounding box center [267, 82] width 48 height 38
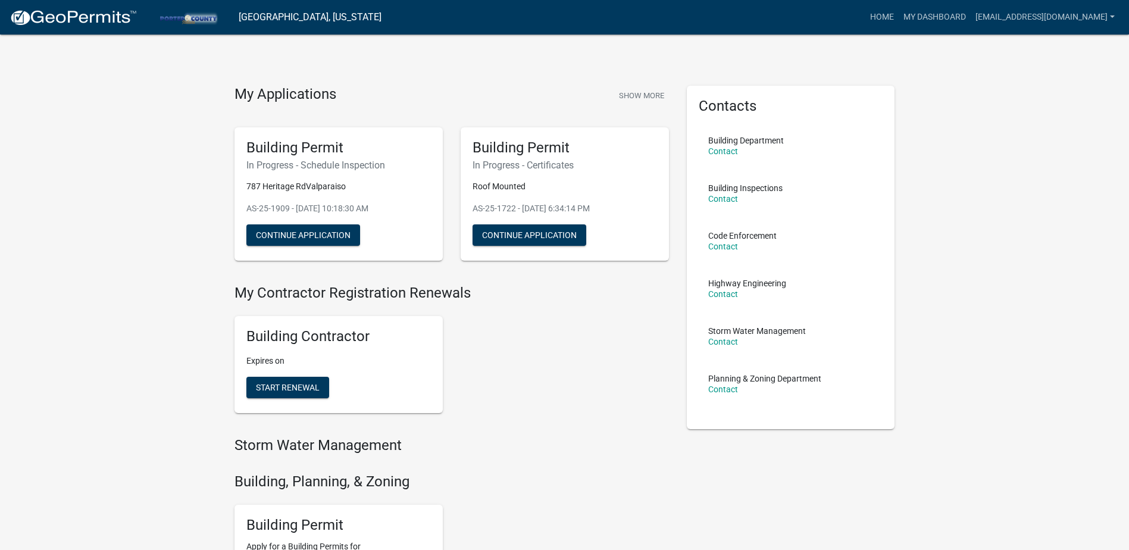
drag, startPoint x: 1057, startPoint y: 0, endPoint x: 1058, endPoint y: 105, distance: 104.8
click at [1058, 105] on div "My Applications Show More Building Permit In Progress - Schedule Inspection 787…" at bounding box center [564, 486] width 1129 height 973
